Goal: Task Accomplishment & Management: Use online tool/utility

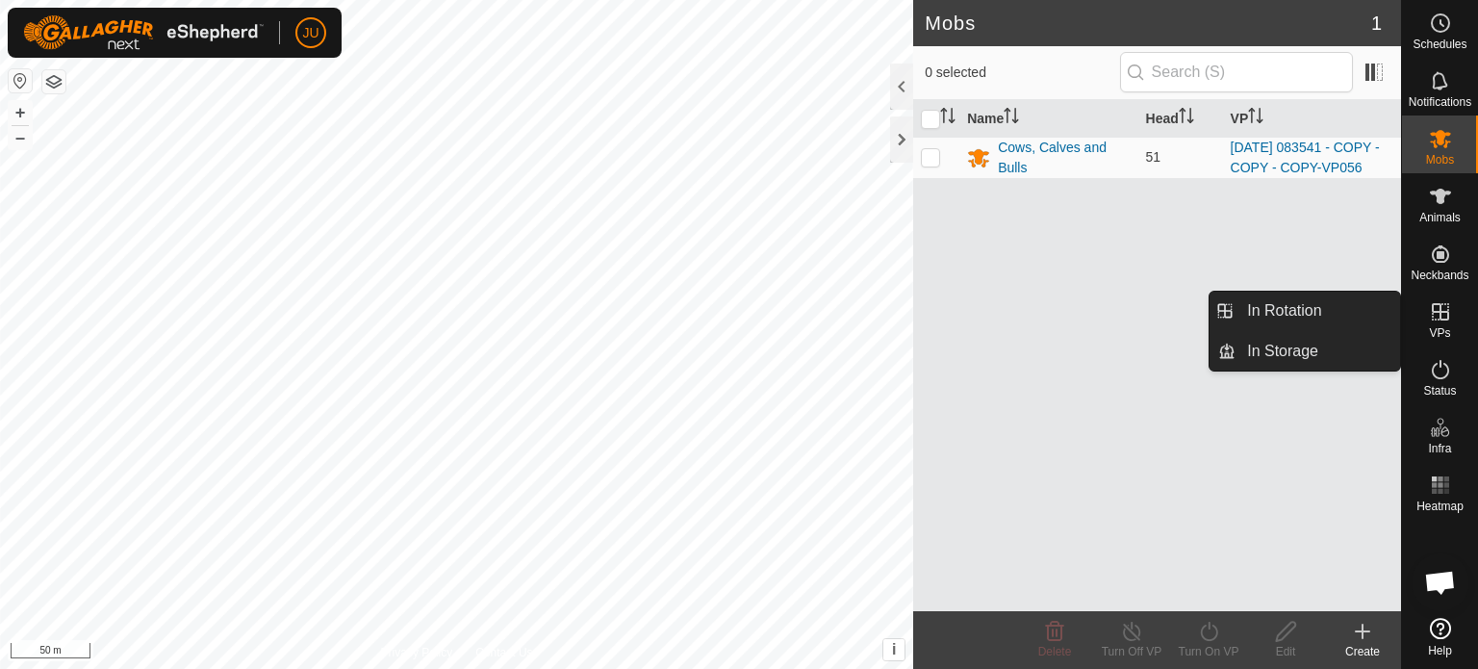
click at [1437, 318] on icon at bounding box center [1440, 311] width 17 height 17
click at [1327, 313] on link "In Rotation" at bounding box center [1317, 311] width 165 height 38
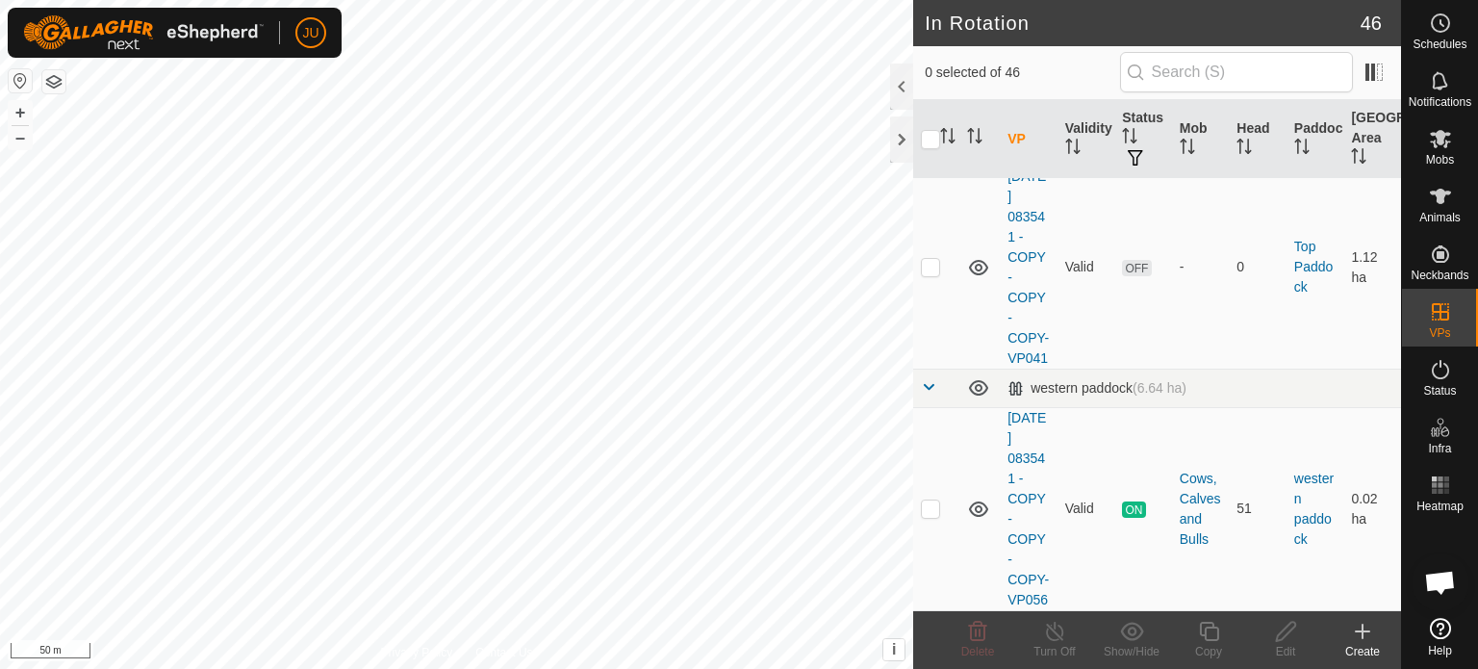
scroll to position [10748, 0]
click at [928, 500] on p-checkbox at bounding box center [930, 507] width 19 height 15
checkbox input "true"
click at [1209, 638] on icon at bounding box center [1209, 631] width 24 height 23
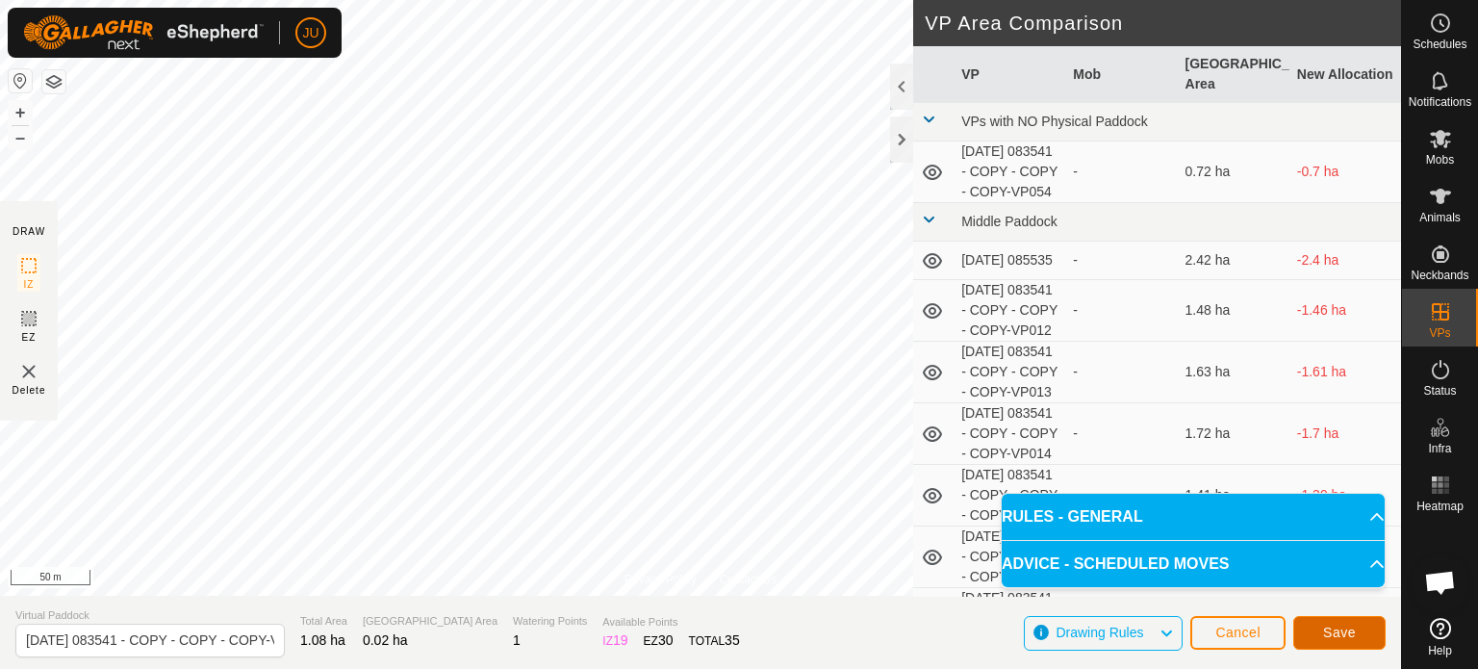
click at [1332, 634] on span "Save" at bounding box center [1339, 631] width 33 height 15
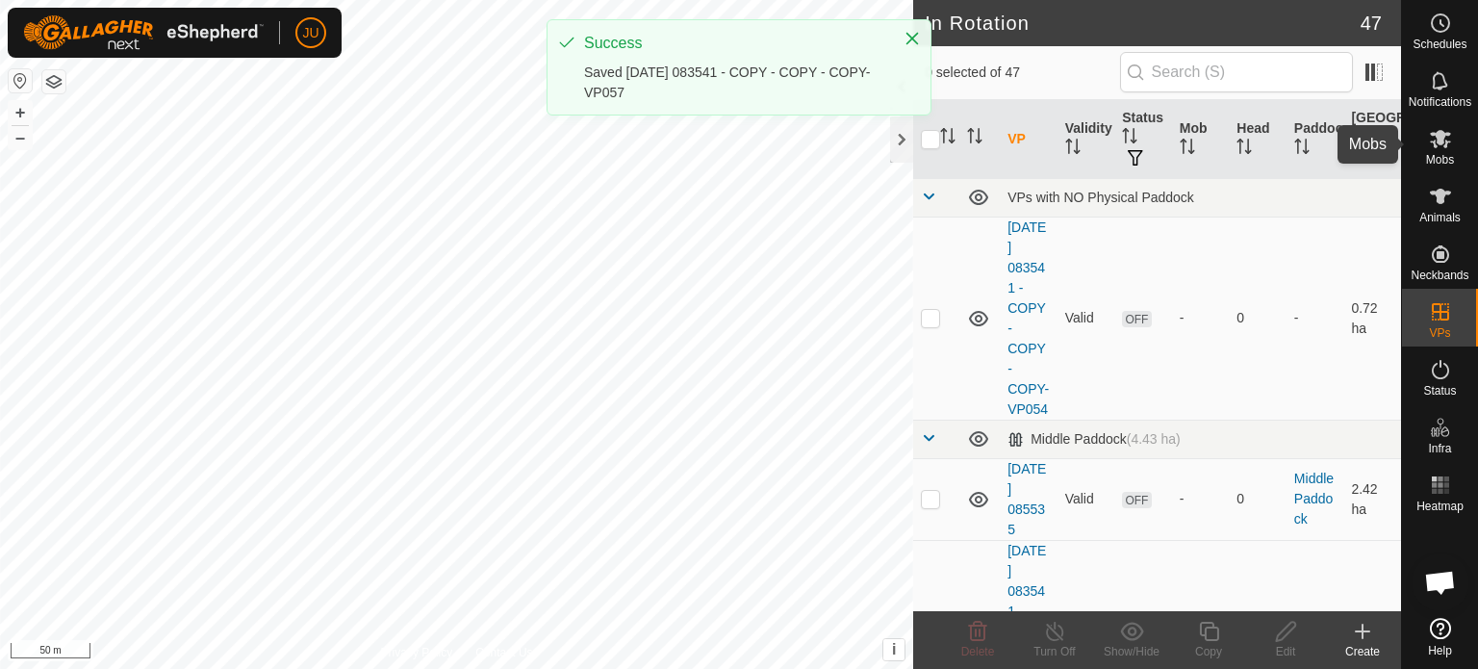
click at [1434, 140] on icon at bounding box center [1440, 139] width 21 height 18
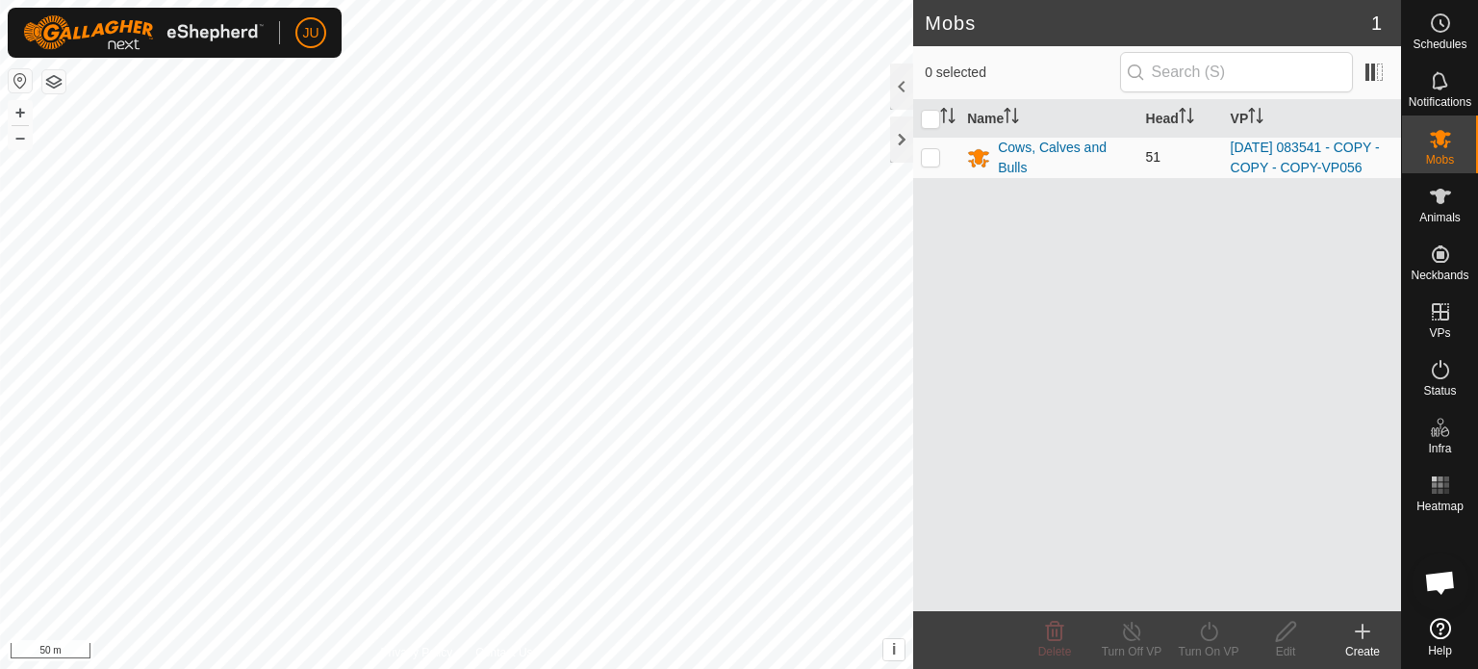
click at [933, 164] on p-checkbox at bounding box center [930, 156] width 19 height 15
checkbox input "true"
click at [1203, 619] on div "Turn On VP" at bounding box center [1208, 640] width 77 height 58
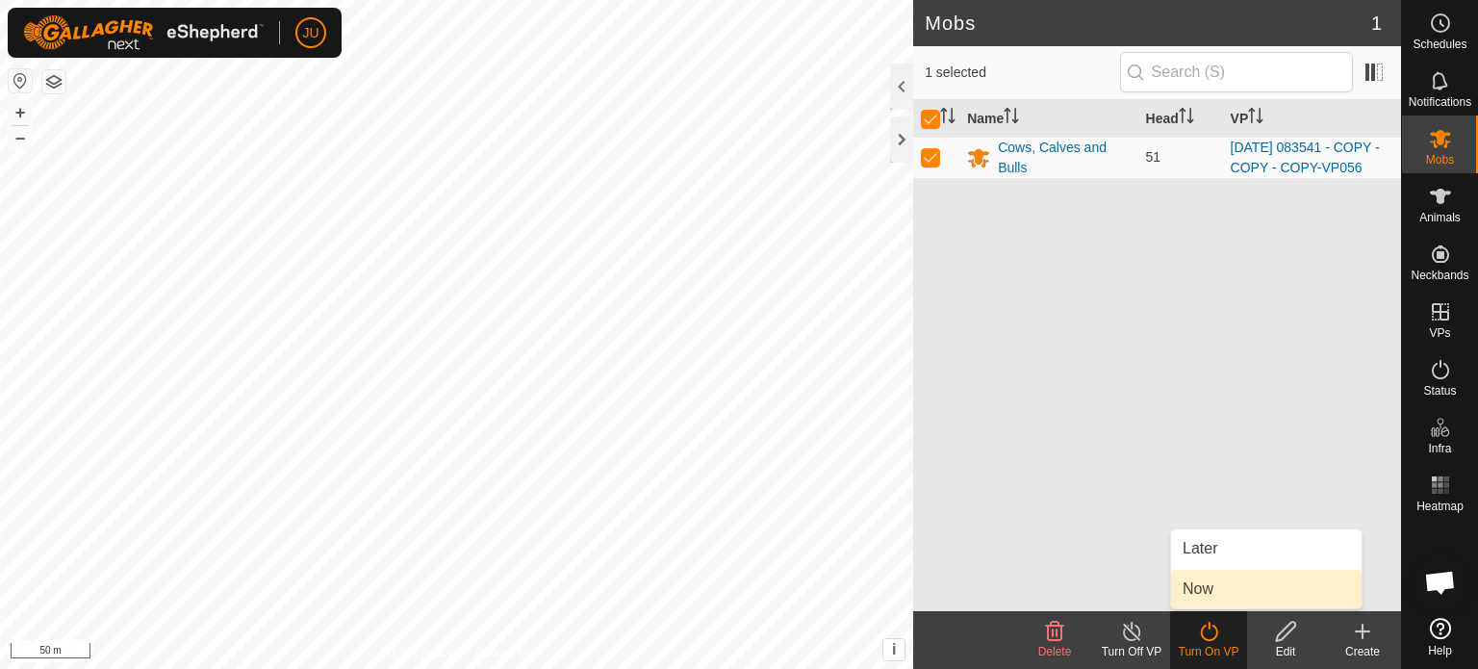
click at [1224, 579] on link "Now" at bounding box center [1266, 589] width 191 height 38
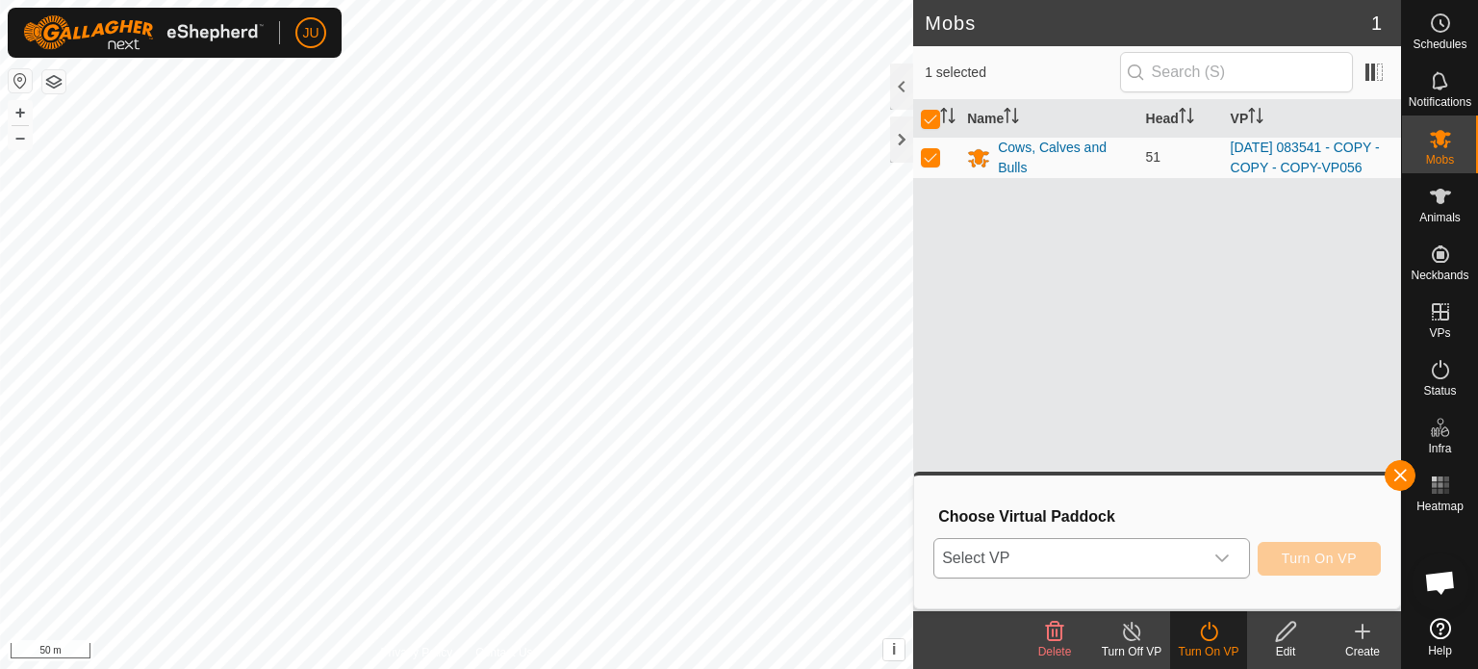
click at [1209, 549] on div "dropdown trigger" at bounding box center [1222, 558] width 38 height 38
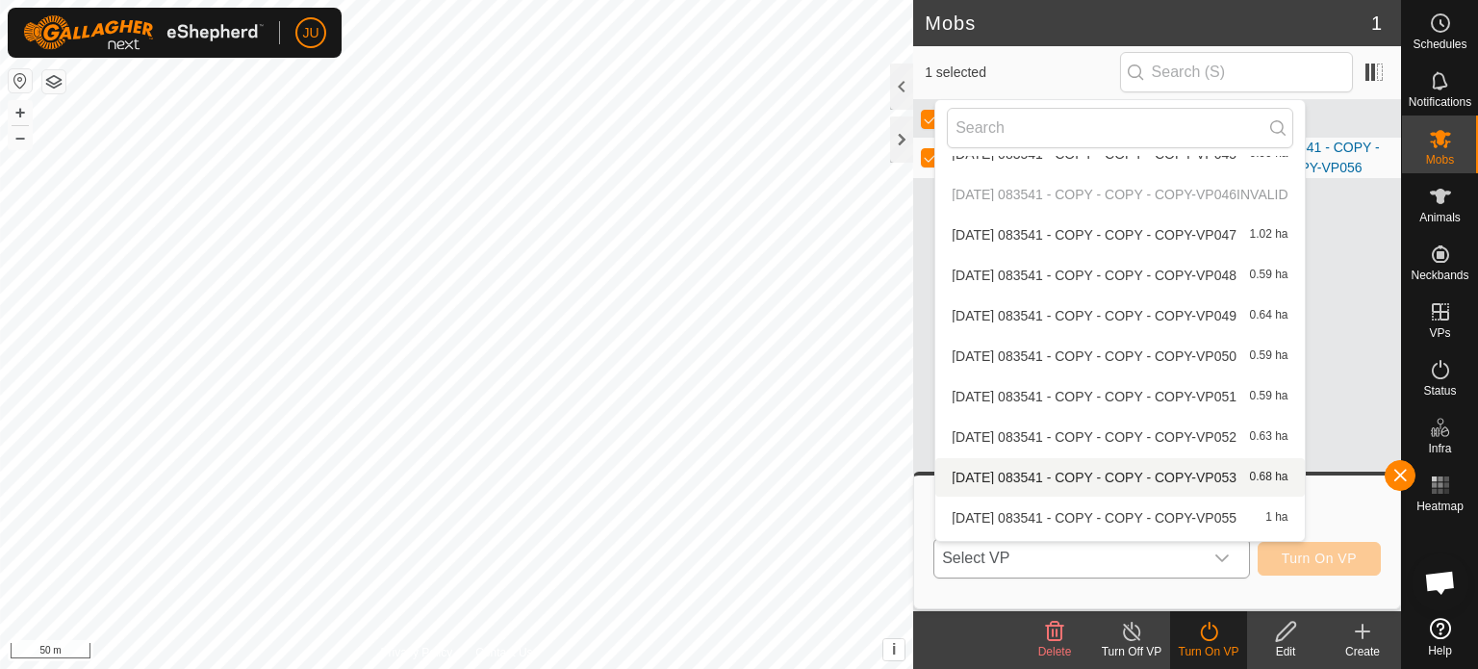
scroll to position [1690, 0]
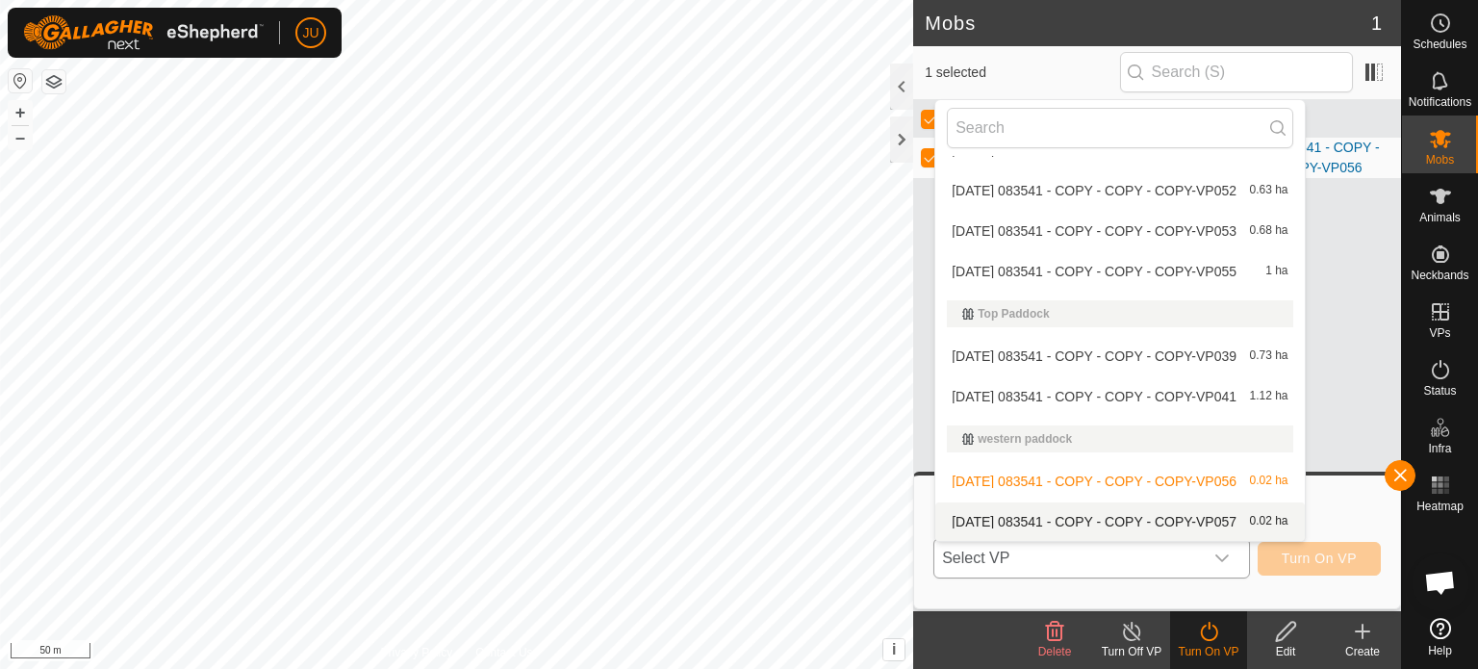
click at [1098, 518] on span "[DATE] 083541 - COPY - COPY - COPY-VP057" at bounding box center [1094, 521] width 285 height 13
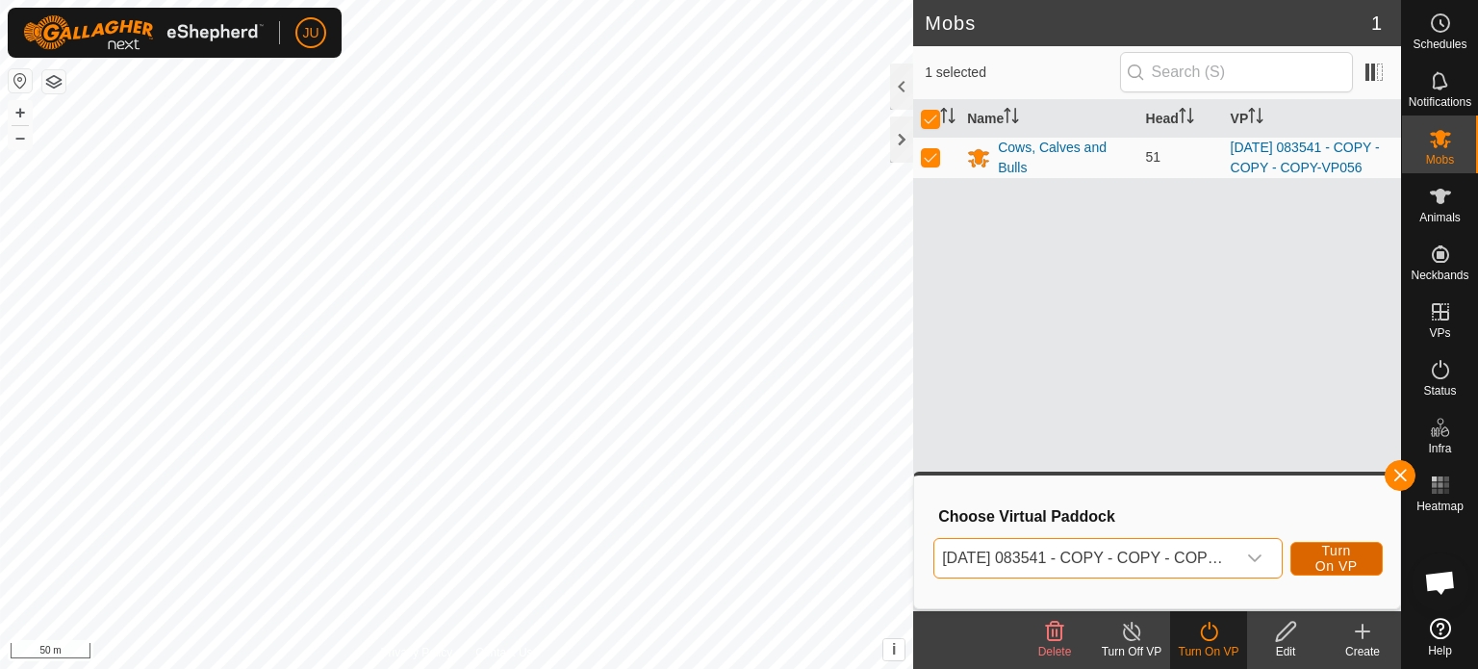
click at [1330, 552] on span "Turn On VP" at bounding box center [1336, 558] width 44 height 31
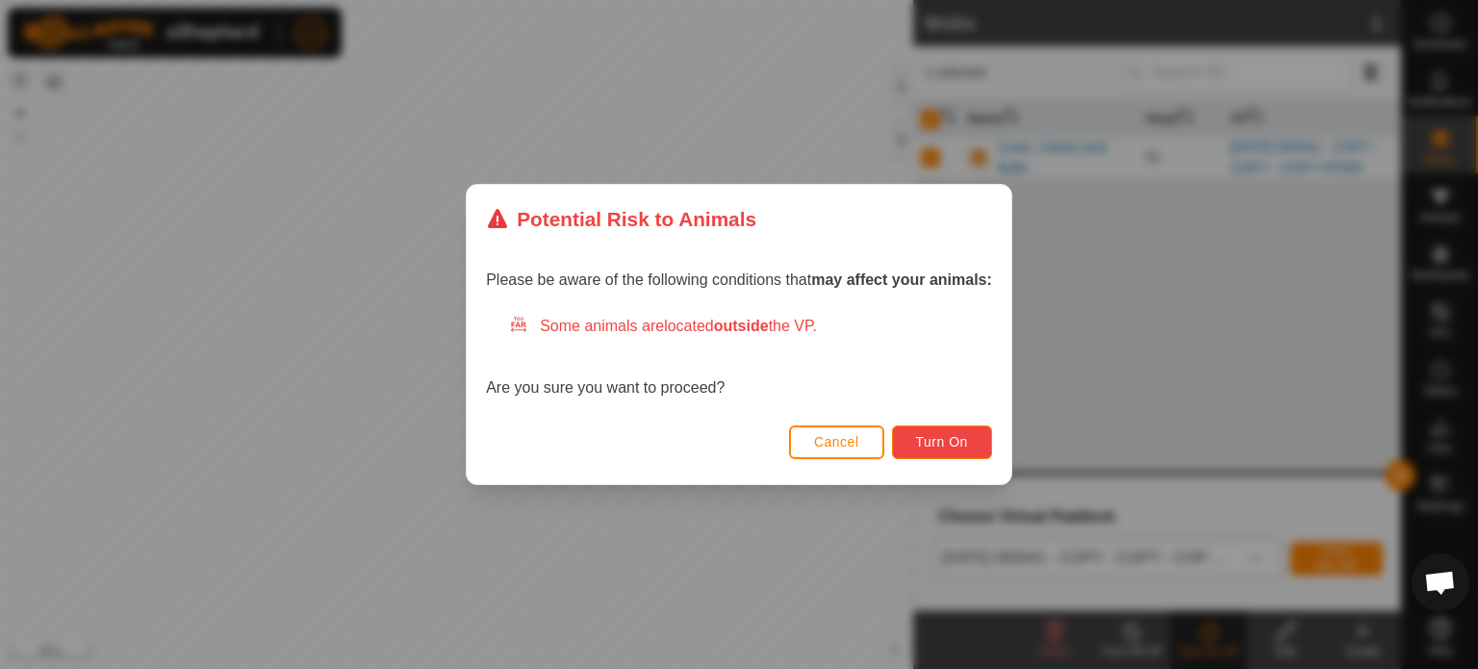
click at [967, 442] on span "Turn On" at bounding box center [942, 441] width 52 height 15
